Goal: Entertainment & Leisure: Consume media (video, audio)

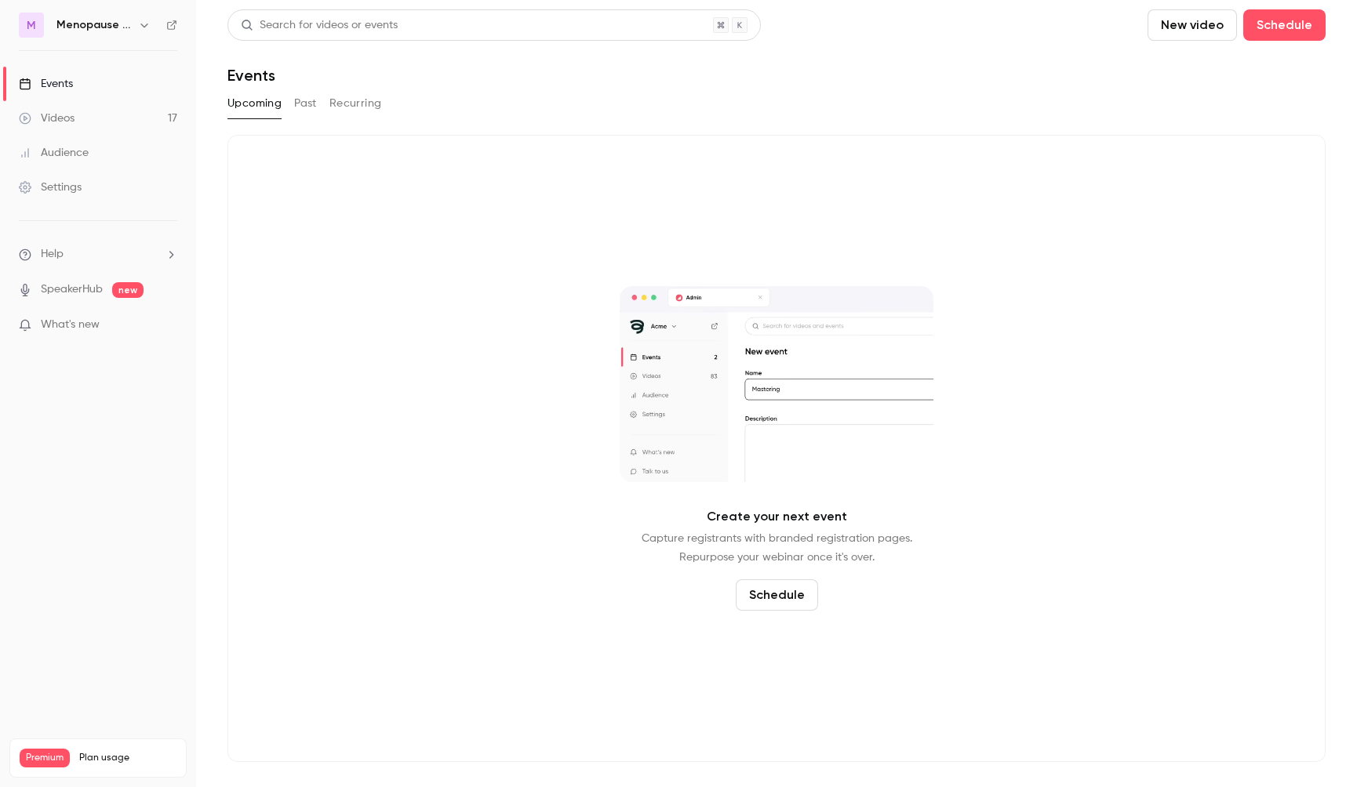
click at [112, 28] on h6 "Menopause Mandate: The Podcast" at bounding box center [93, 25] width 75 height 16
click at [146, 25] on icon "button" at bounding box center [144, 25] width 13 height 13
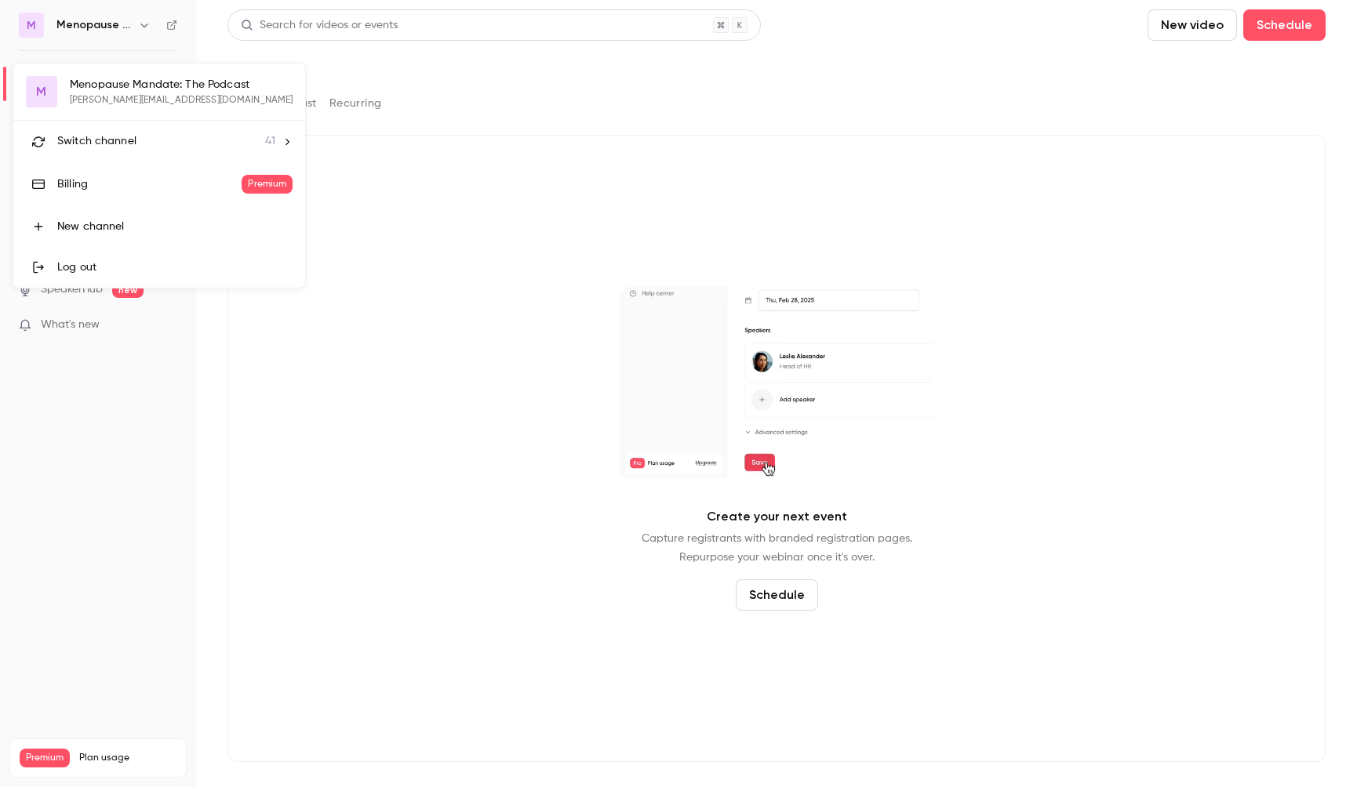
click at [143, 140] on div "Switch channel 41" at bounding box center [166, 141] width 218 height 16
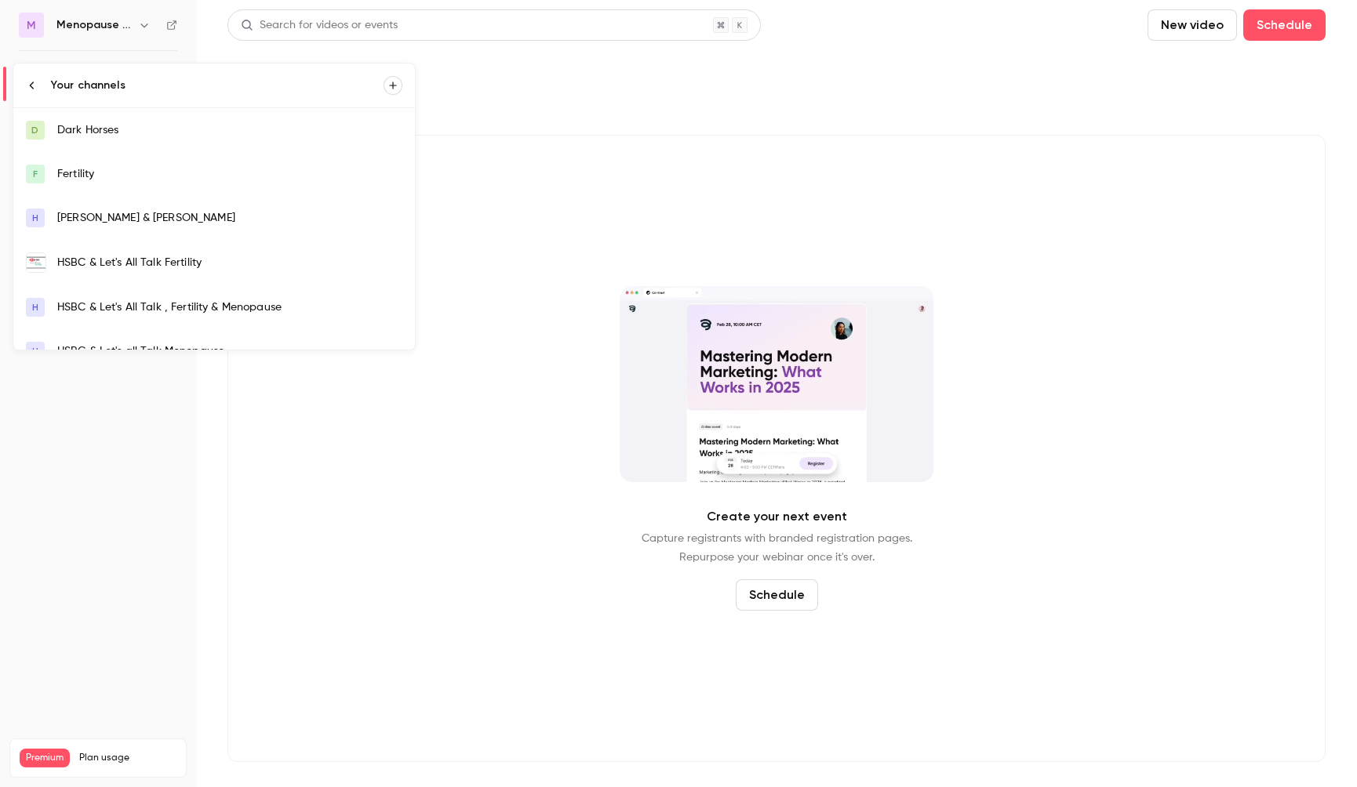
click at [137, 265] on div "HSBC & Let's All Talk Fertility" at bounding box center [229, 263] width 345 height 16
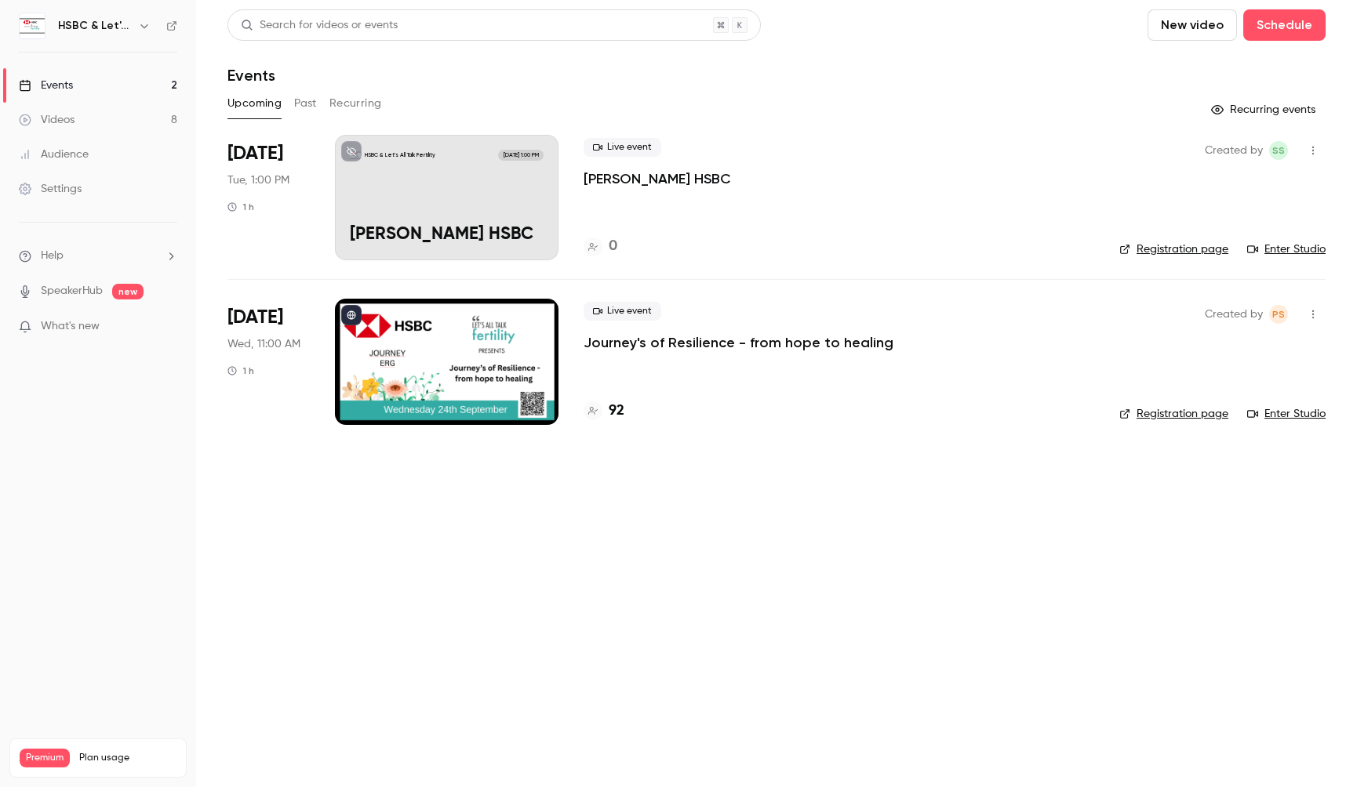
click at [1292, 413] on link "Enter Studio" at bounding box center [1286, 414] width 78 height 16
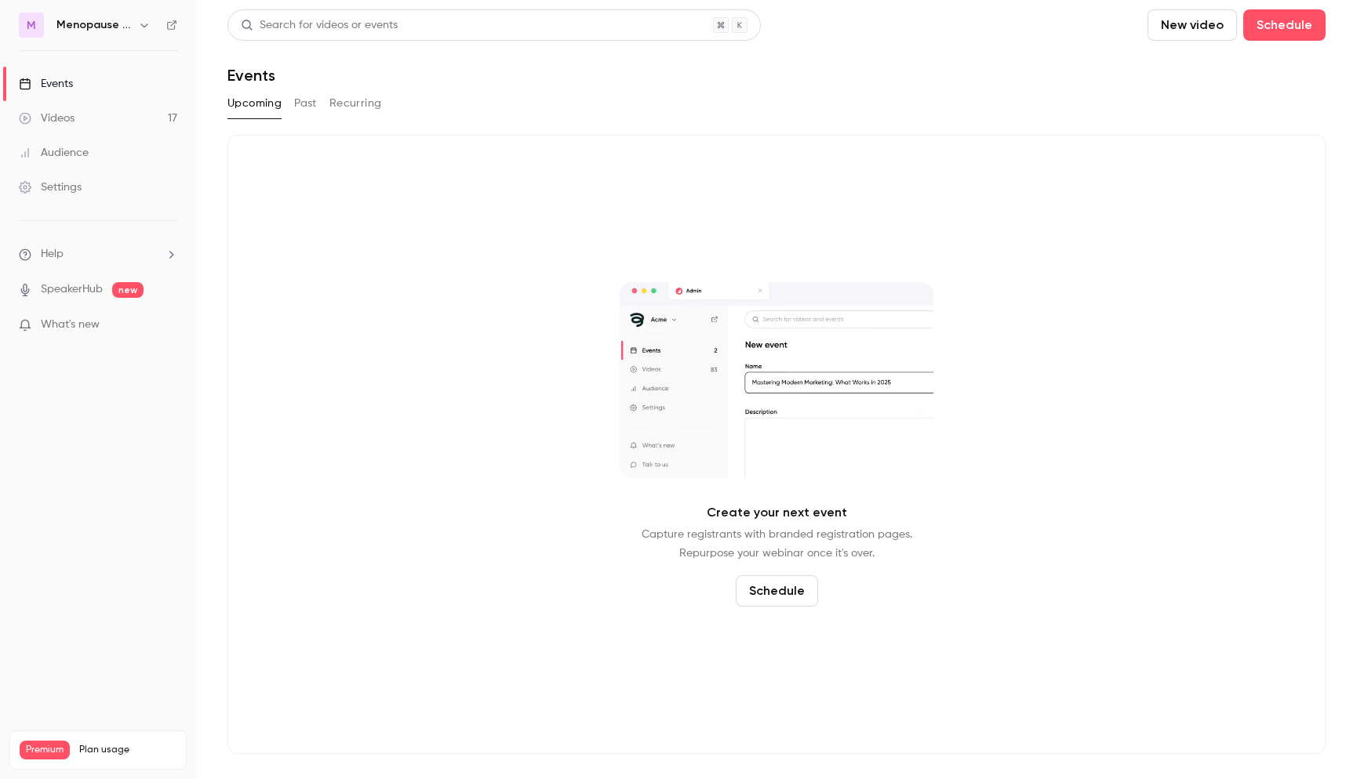
click at [146, 28] on icon "button" at bounding box center [144, 25] width 13 height 13
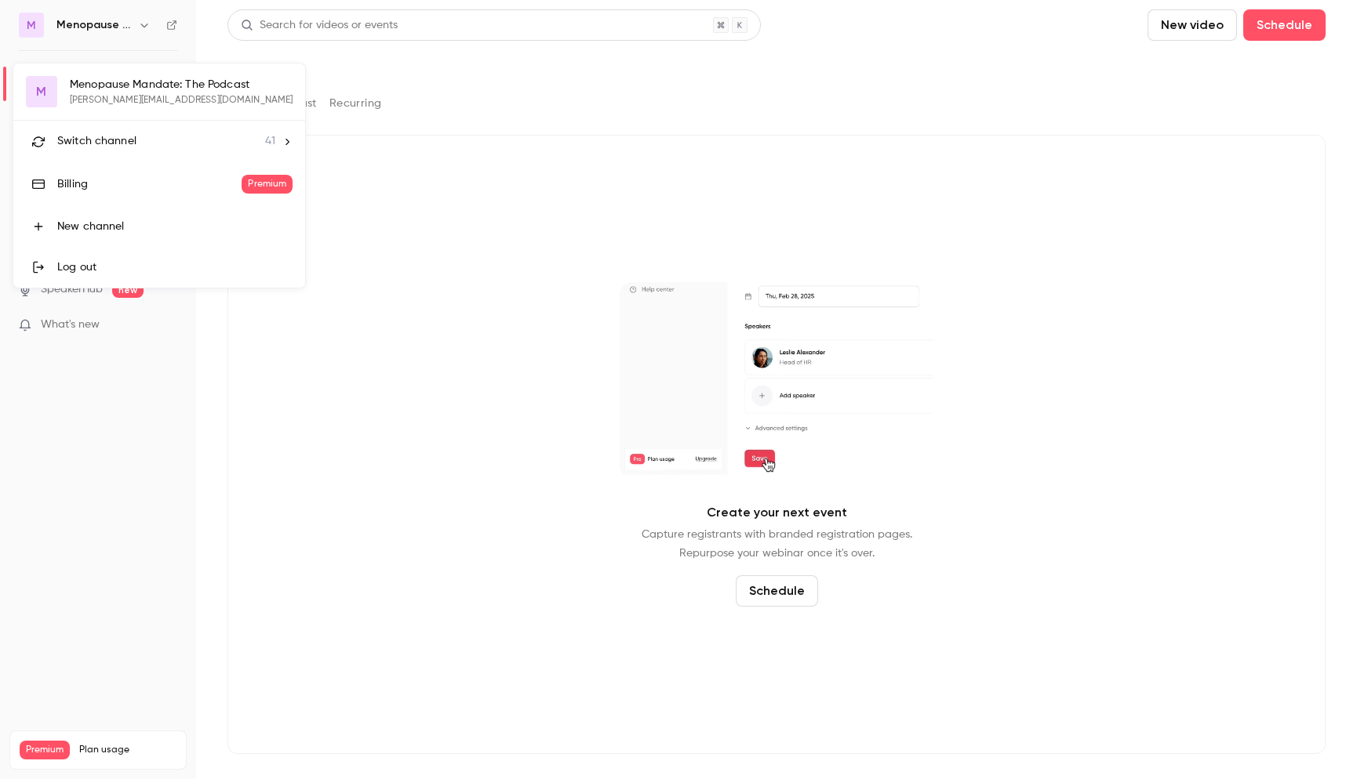
click at [125, 146] on span "Switch channel" at bounding box center [96, 141] width 79 height 16
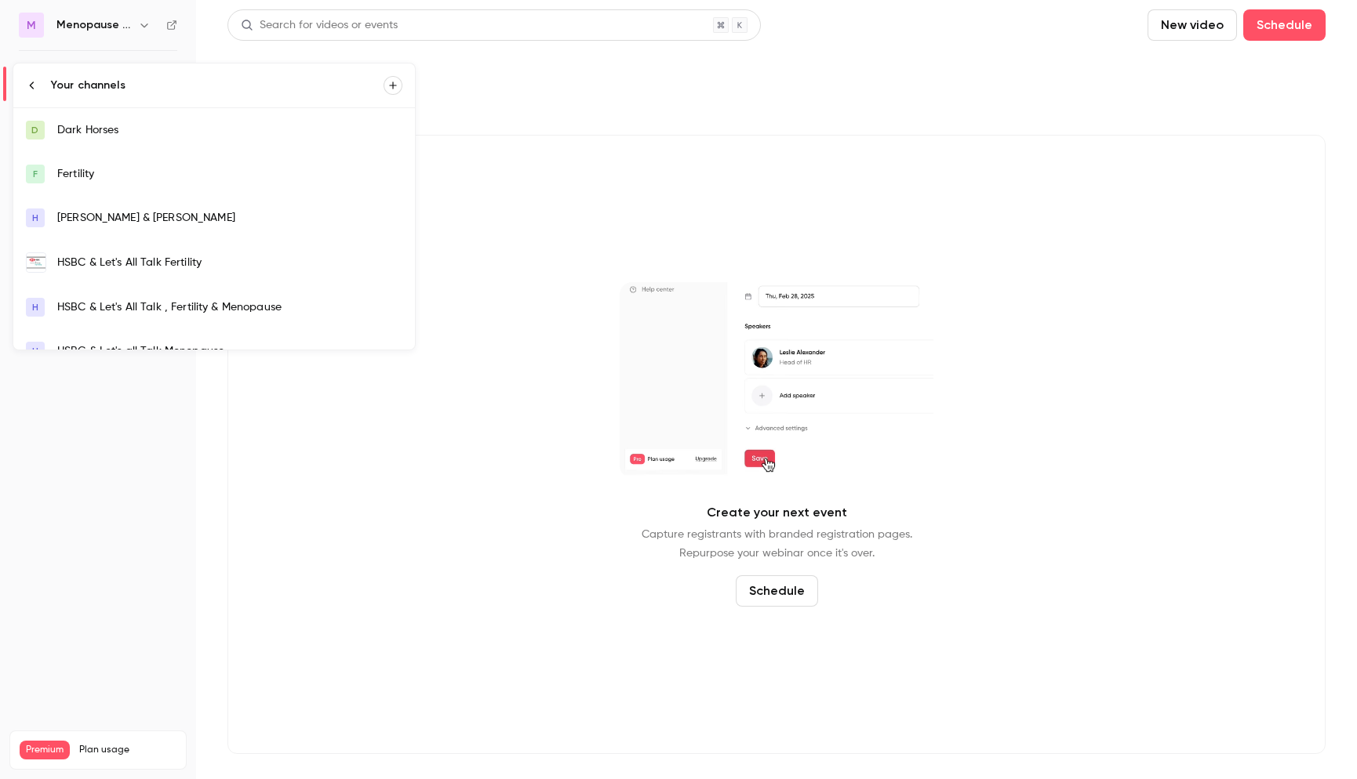
scroll to position [1, 0]
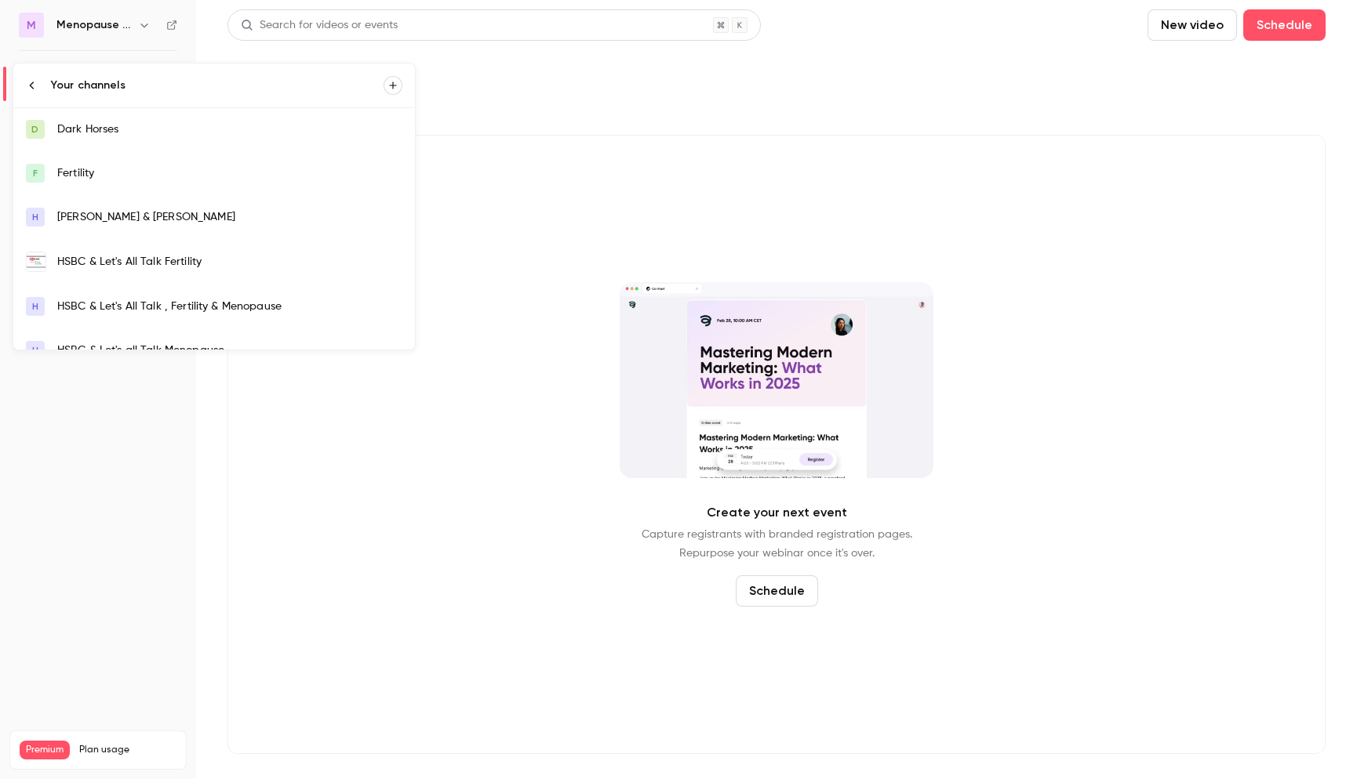
click at [129, 262] on div "HSBC & Let's All Talk Fertility" at bounding box center [229, 262] width 345 height 16
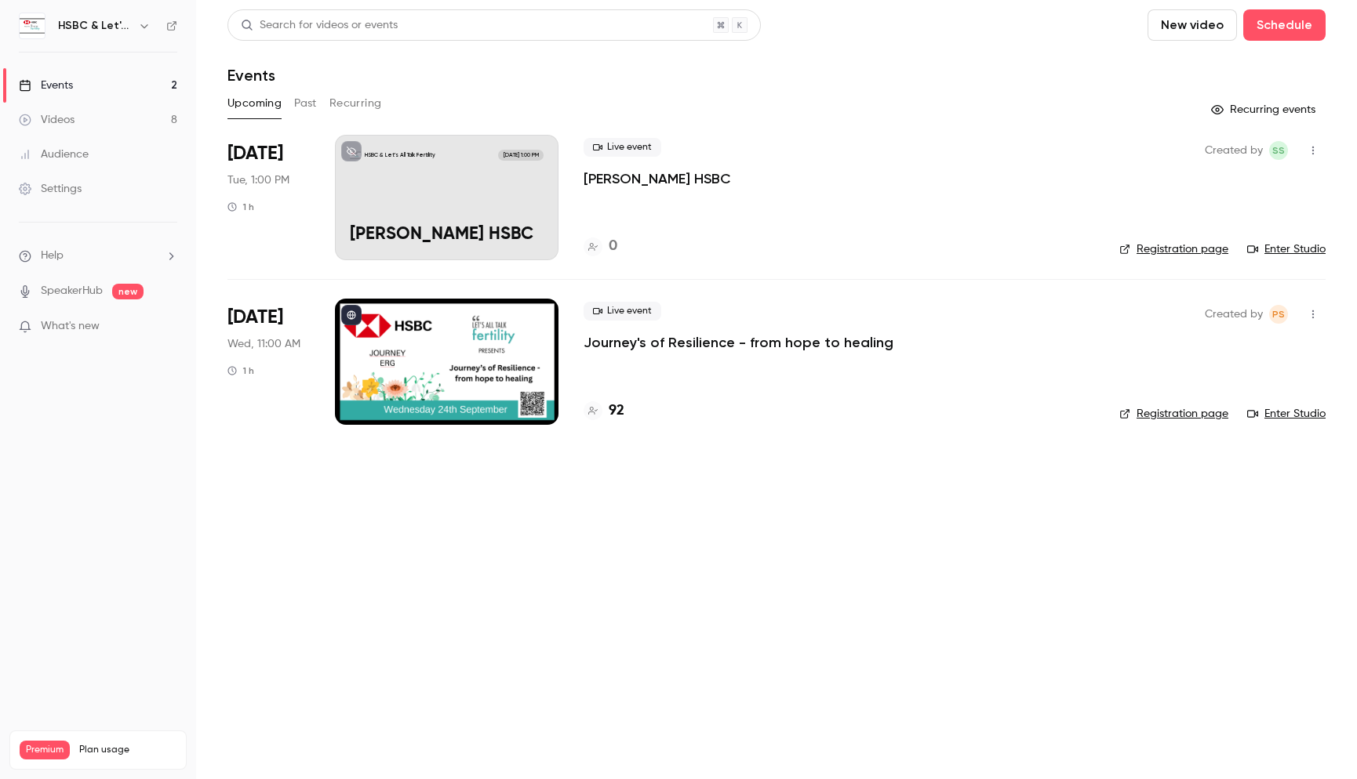
click at [63, 119] on div "Videos" at bounding box center [47, 120] width 56 height 16
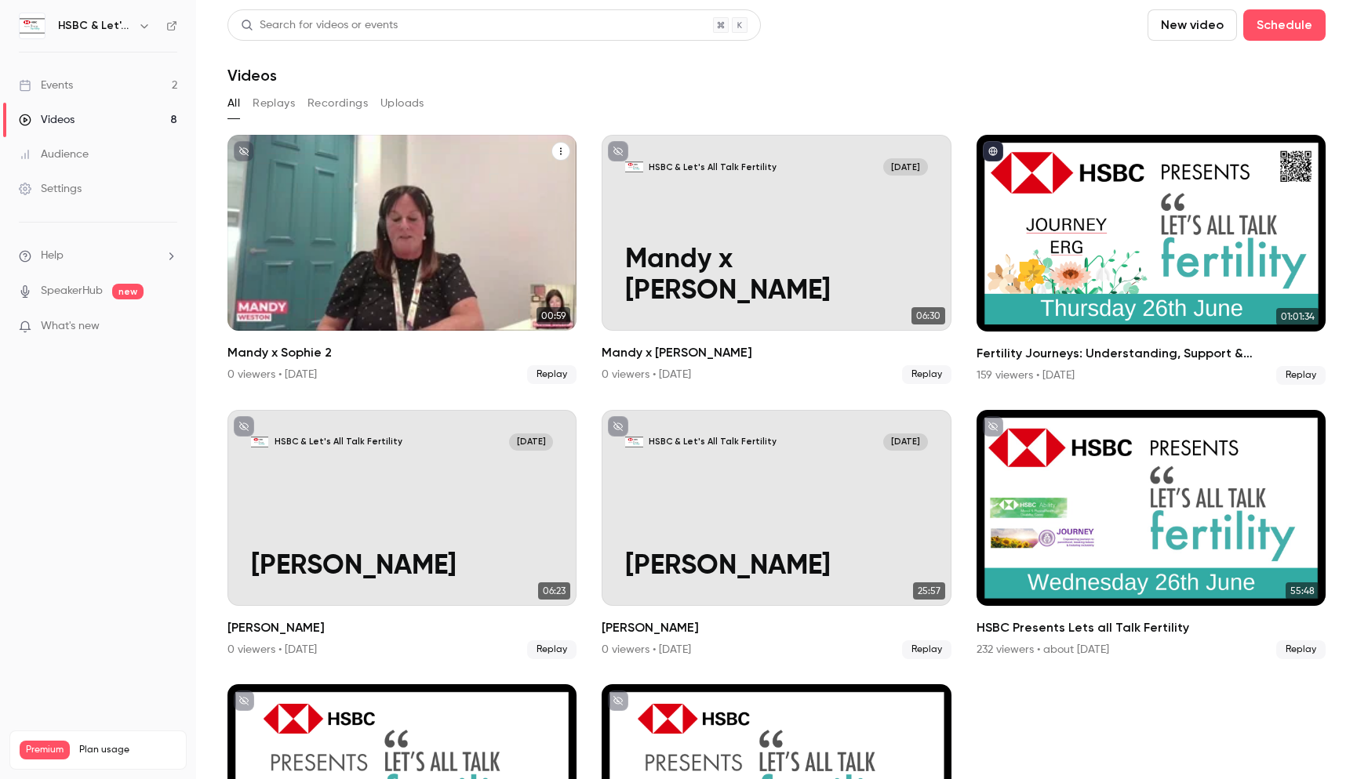
click at [558, 153] on icon "Mandy x Sophie 2" at bounding box center [560, 151] width 9 height 9
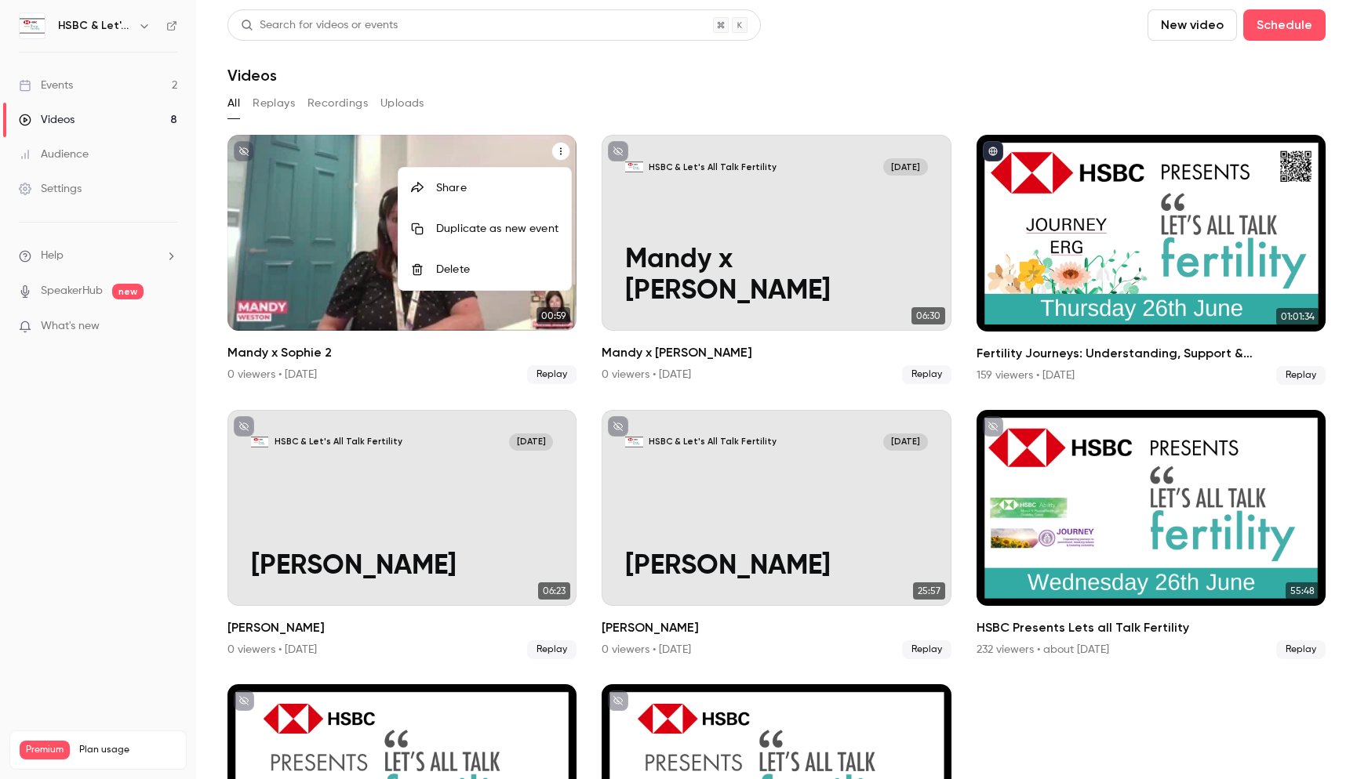
click at [319, 226] on div at bounding box center [678, 389] width 1357 height 779
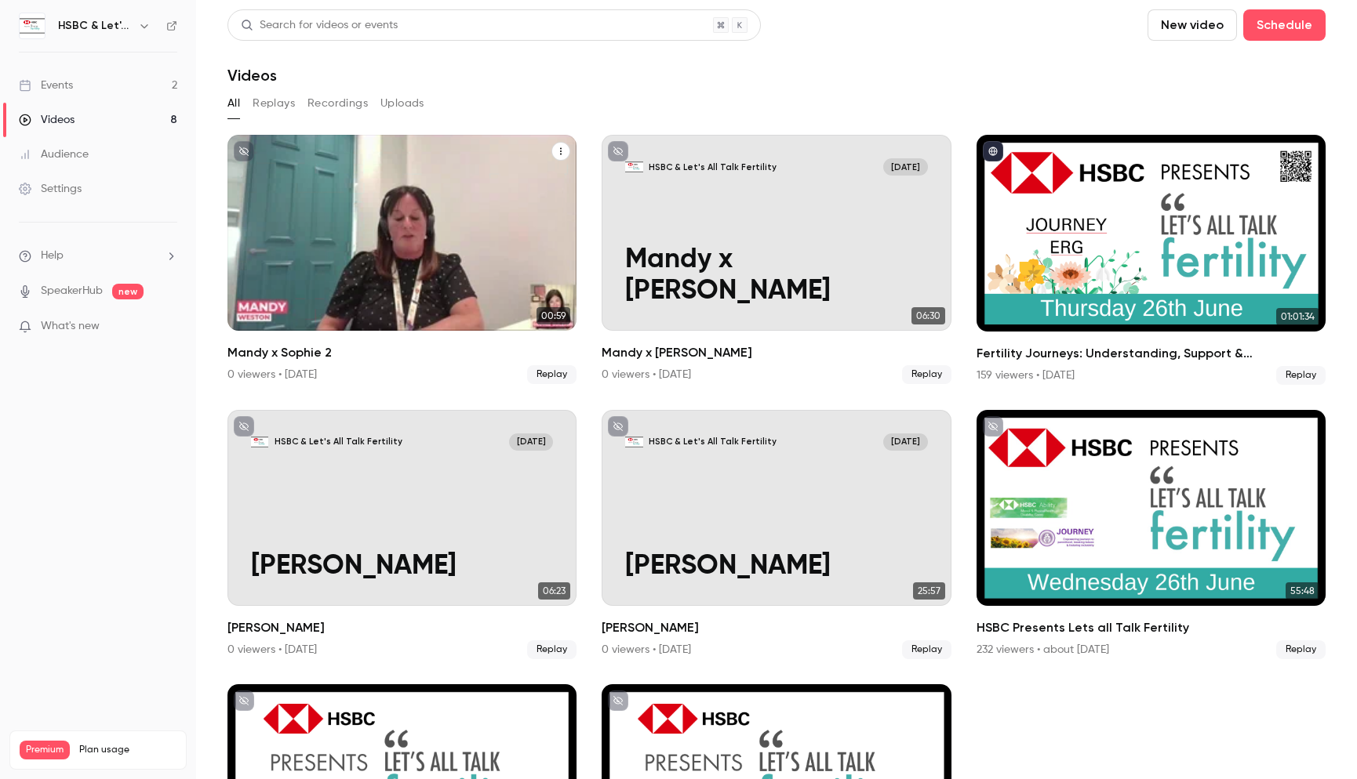
click at [398, 263] on div "HSBC & Let's All Talk Fertility [DATE] Mandy x [PERSON_NAME] 2" at bounding box center [401, 233] width 349 height 196
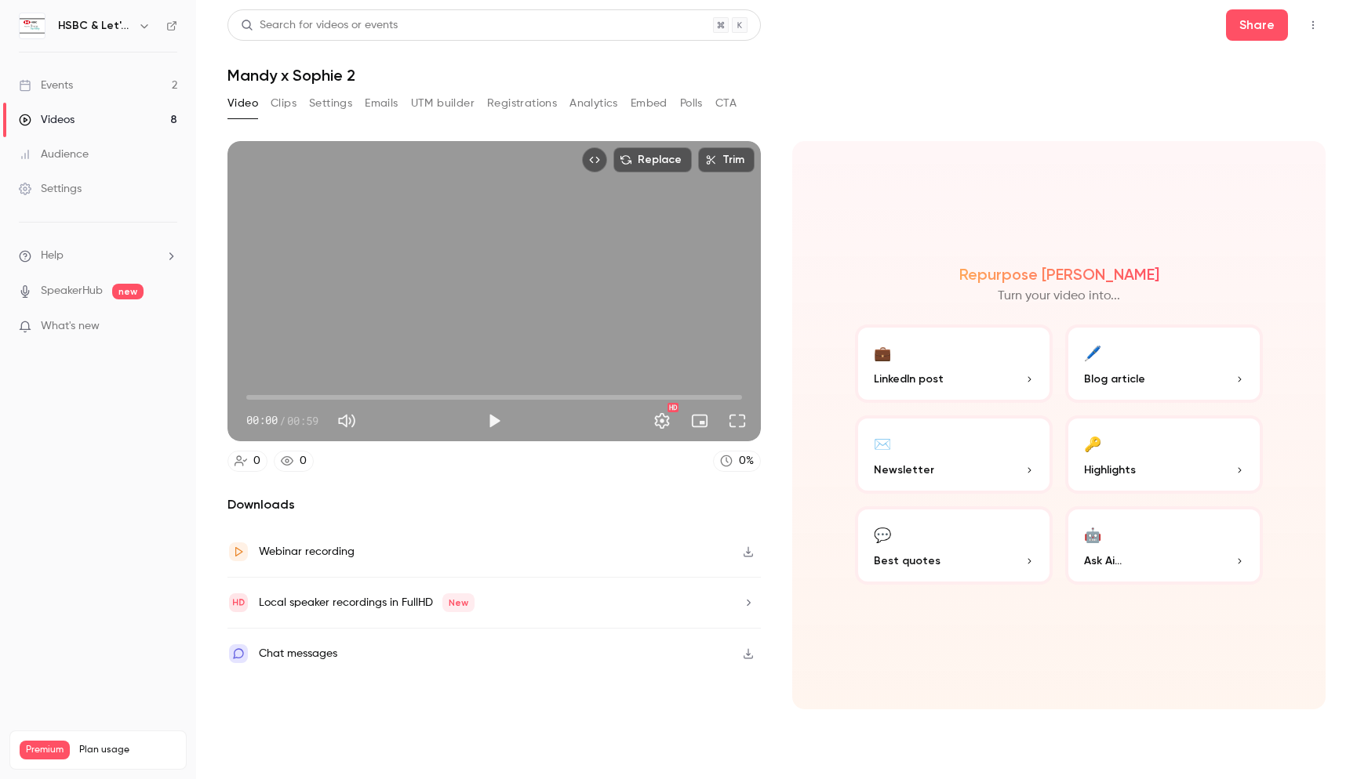
click at [749, 556] on icon "button" at bounding box center [747, 552] width 9 height 10
click at [74, 122] on div "Videos" at bounding box center [47, 120] width 56 height 16
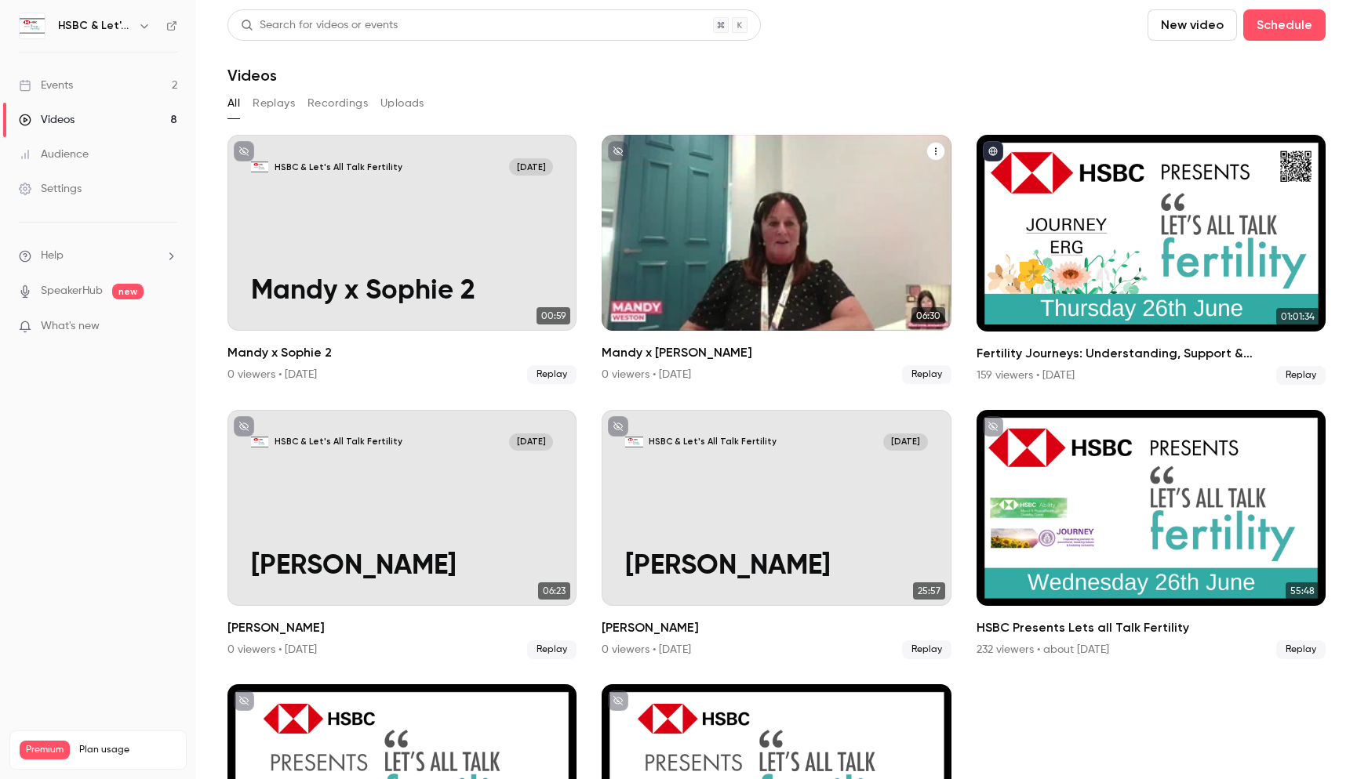
click at [887, 256] on div "HSBC & Let's All Talk Fertility [DATE] Mandy x [PERSON_NAME]" at bounding box center [775, 233] width 349 height 196
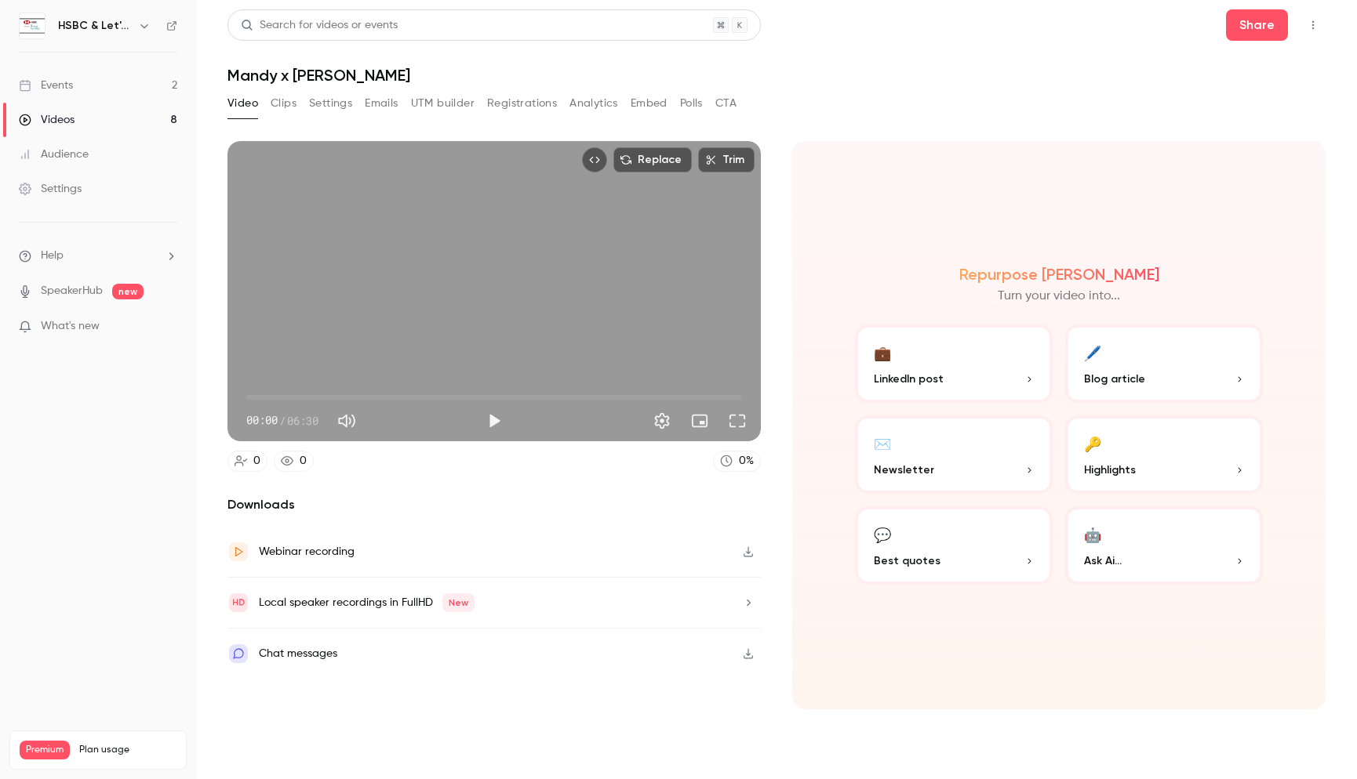
click at [748, 551] on icon "button" at bounding box center [747, 552] width 9 height 10
click at [371, 599] on div "Local speaker recordings in FullHD New" at bounding box center [367, 603] width 216 height 19
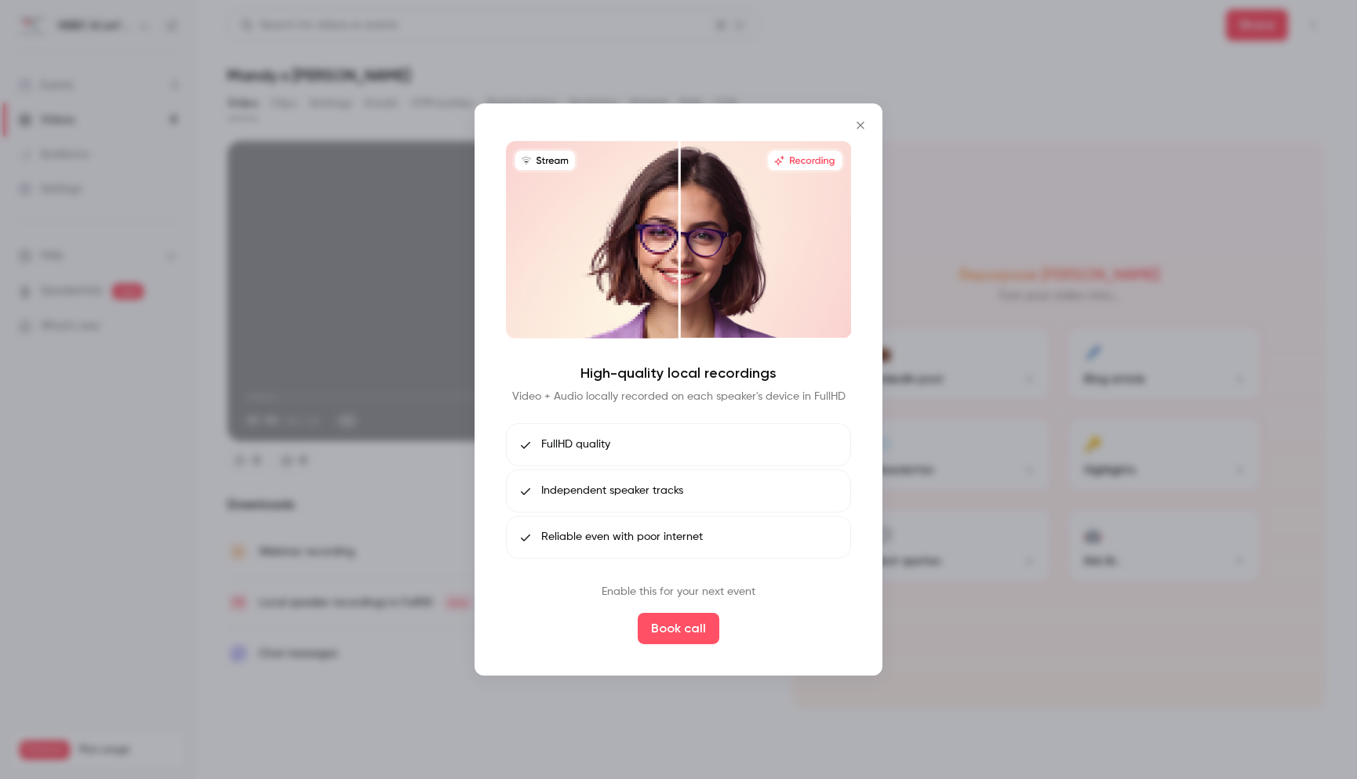
click at [863, 126] on icon "Close" at bounding box center [860, 125] width 19 height 13
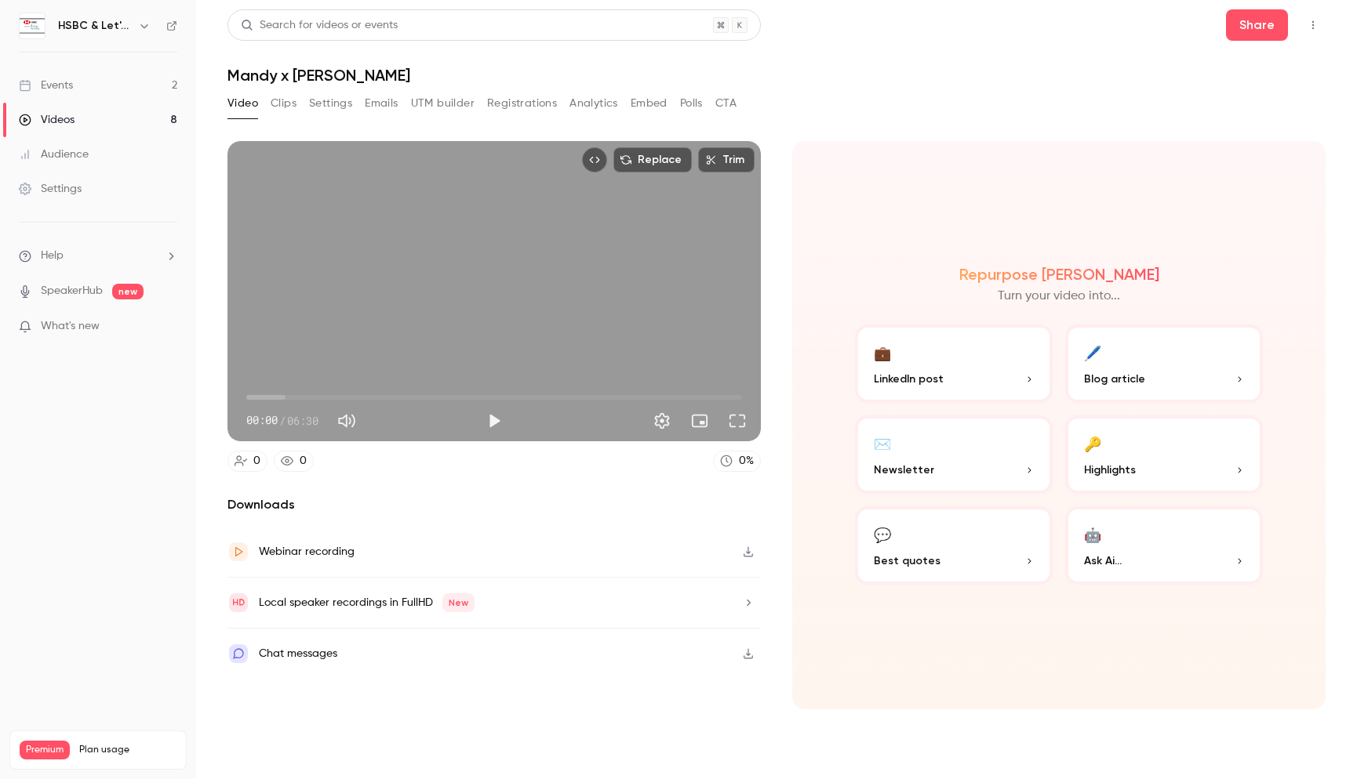
click at [745, 598] on icon "button" at bounding box center [748, 603] width 13 height 11
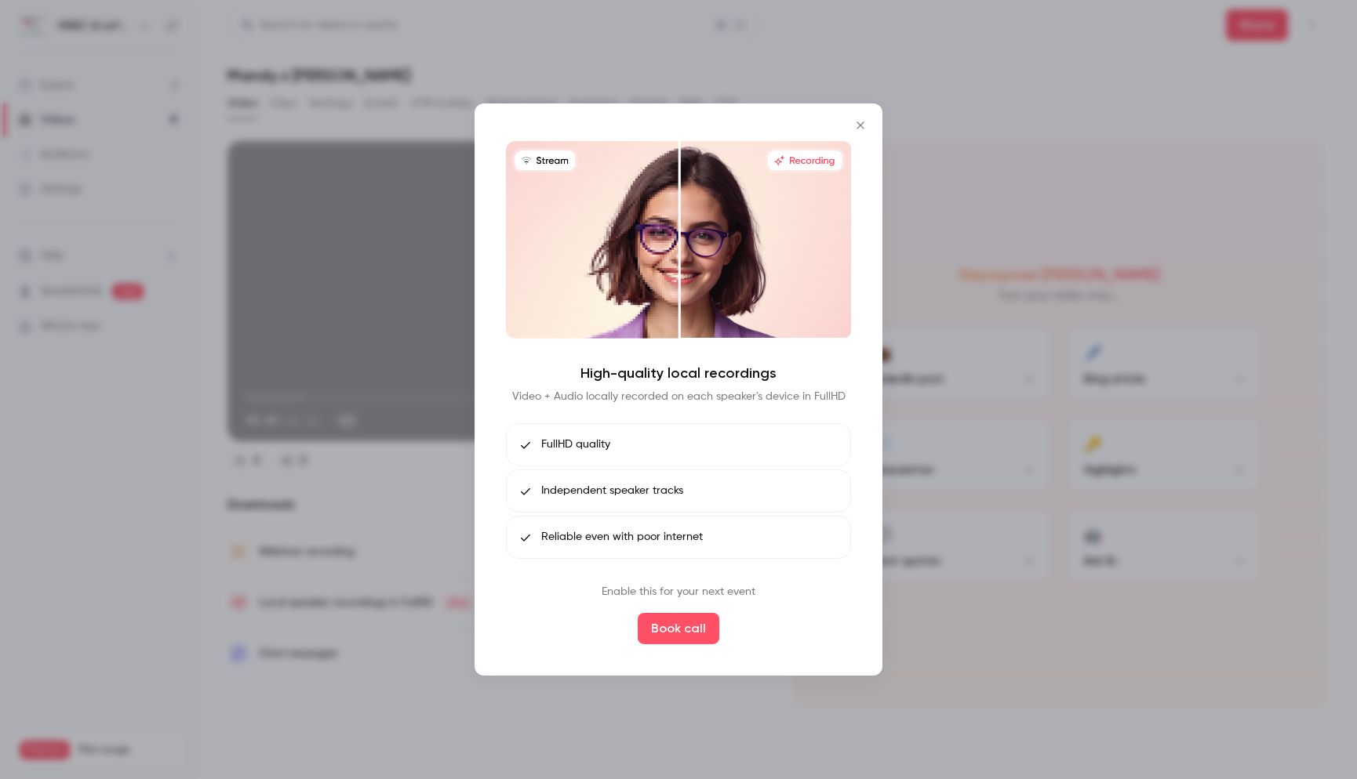
click at [859, 125] on icon "Close" at bounding box center [860, 125] width 19 height 13
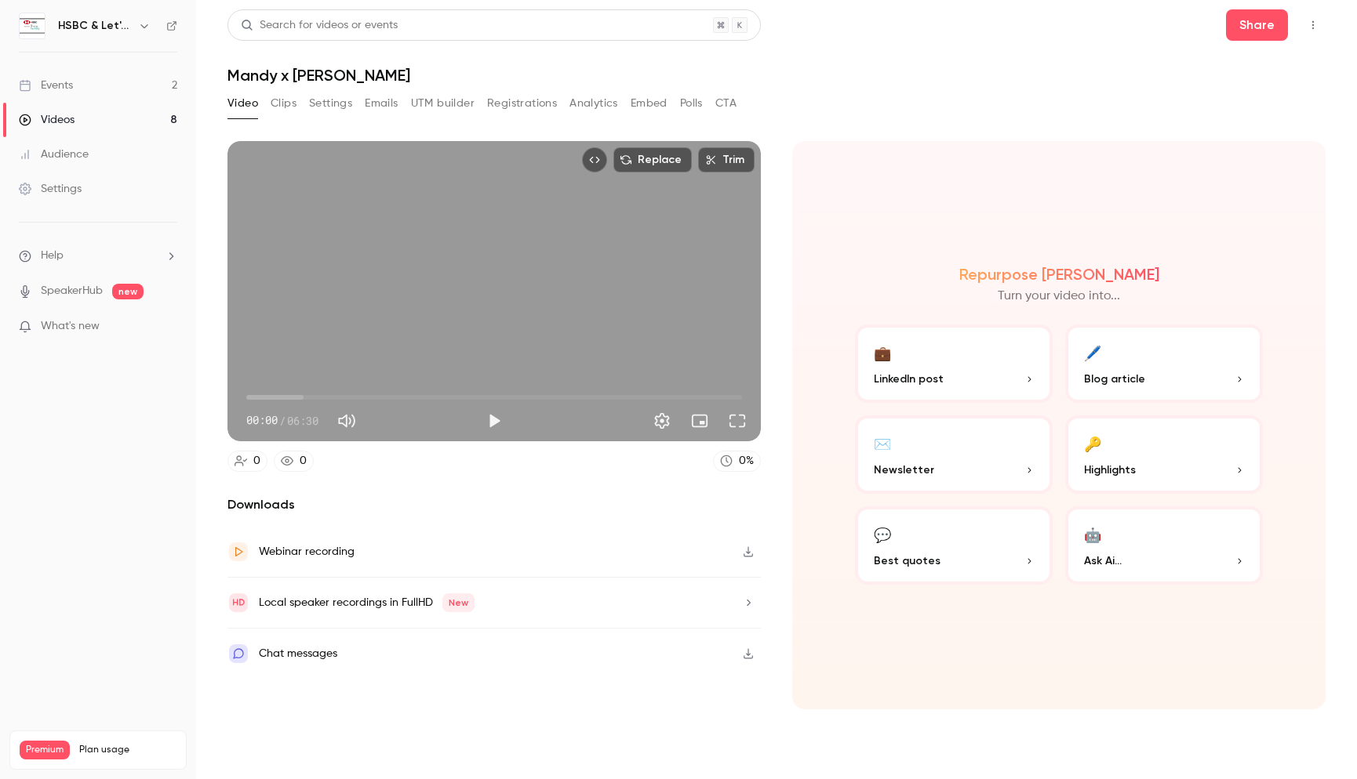
click at [583, 271] on div "Replace Trim 00:00 00:00 / 06:30" at bounding box center [493, 291] width 533 height 300
click at [294, 393] on span "00:03" at bounding box center [494, 397] width 496 height 25
click at [387, 362] on div "Replace Trim 00:43 00:43 / 06:30" at bounding box center [493, 291] width 533 height 300
type input "****"
